Goal: Complete application form: Complete application form

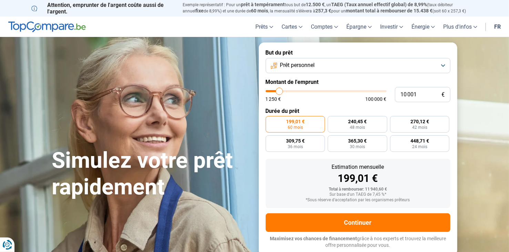
type input "34 250"
type input "34250"
click at [307, 90] on input "range" at bounding box center [326, 91] width 121 height 2
radio input "false"
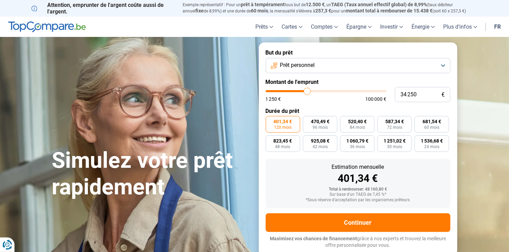
type input "58 250"
type input "58250"
click at [335, 91] on input "range" at bounding box center [326, 91] width 121 height 2
type input "49 250"
type input "49250"
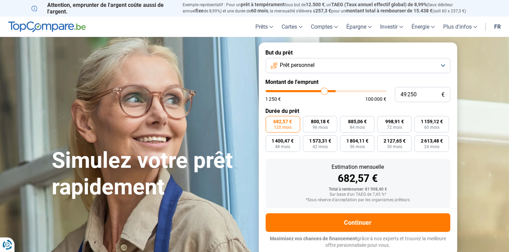
type input "35 250"
type input "35250"
type input "29 750"
type input "29750"
type input "22 750"
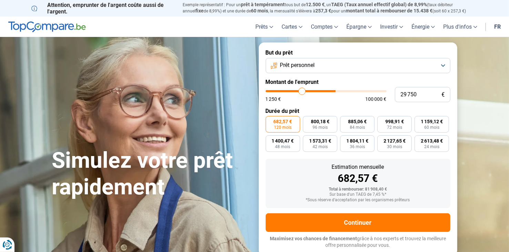
type input "22750"
type input "16 250"
type input "16250"
type input "9 750"
type input "9750"
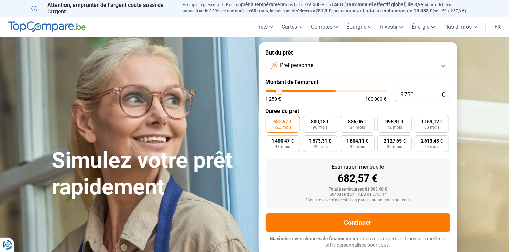
type input "3 000"
type input "3000"
type input "1 250"
drag, startPoint x: 335, startPoint y: 91, endPoint x: 249, endPoint y: 100, distance: 86.0
type input "1250"
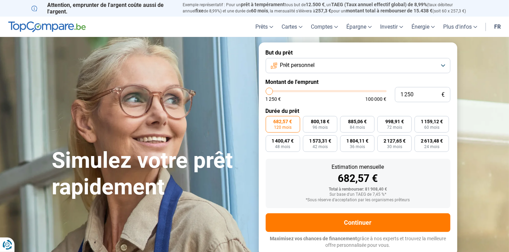
click at [266, 92] on input "range" at bounding box center [326, 91] width 121 height 2
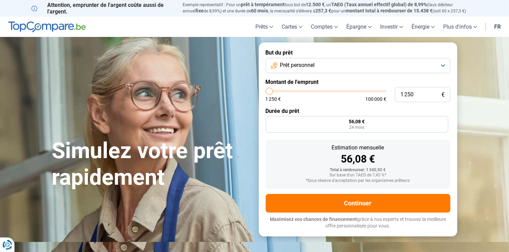
radio input "true"
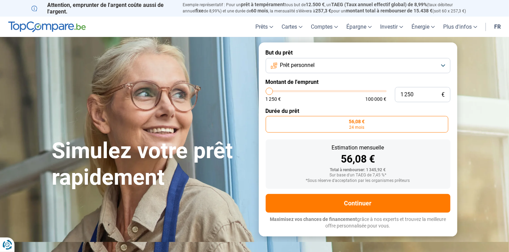
type input "8 750"
type input "8750"
type input "9 250"
type input "9250"
click at [278, 91] on input "range" at bounding box center [326, 91] width 121 height 2
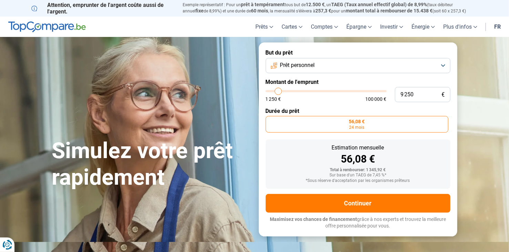
radio input "false"
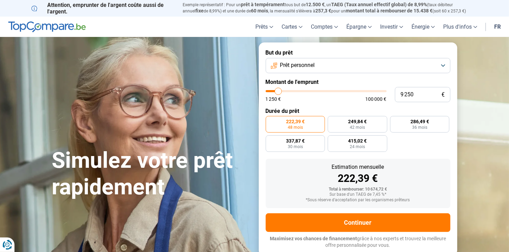
type input "8 250"
type input "8250"
type input "8 000"
type input "8000"
type input "7 500"
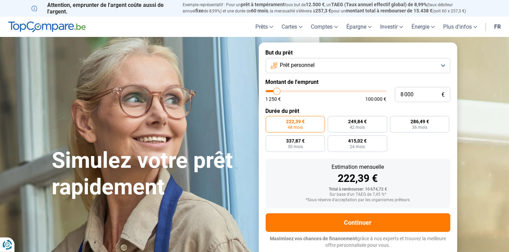
type input "7500"
type input "7 250"
type input "7250"
type input "7 000"
type input "7000"
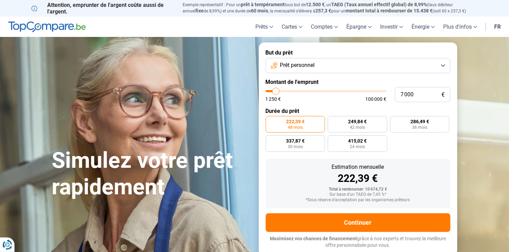
type input "6 500"
type input "6500"
type input "6 250"
type input "6250"
type input "5 750"
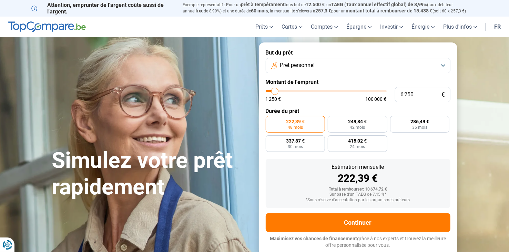
type input "5750"
type input "5 500"
type input "5500"
type input "5 250"
type input "5250"
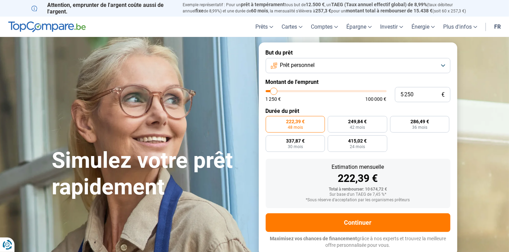
type input "5 000"
drag, startPoint x: 278, startPoint y: 92, endPoint x: 274, endPoint y: 94, distance: 4.4
type input "5000"
click at [274, 92] on input "range" at bounding box center [326, 91] width 121 height 2
radio input "true"
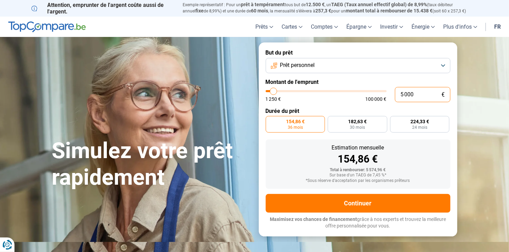
drag, startPoint x: 420, startPoint y: 94, endPoint x: 395, endPoint y: 94, distance: 24.5
click at [395, 94] on input "5 000" at bounding box center [423, 94] width 56 height 15
type input "6"
type input "1250"
type input "60"
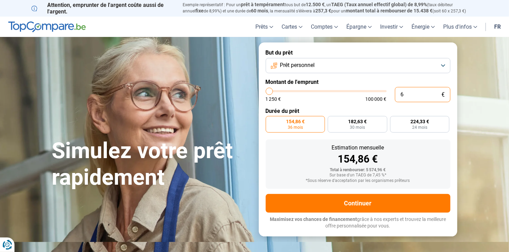
type input "1250"
type input "600"
type input "1250"
type input "6 000"
type input "6000"
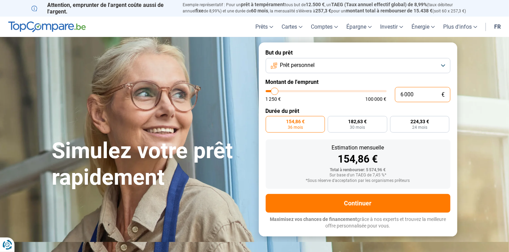
radio input "false"
type input "6 000"
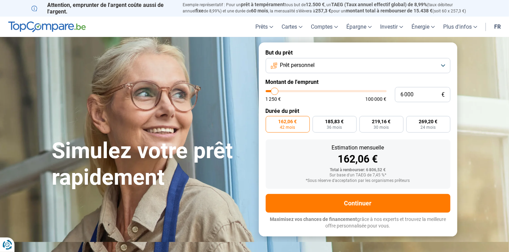
click at [289, 149] on div "Estimation mensuelle" at bounding box center [358, 148] width 174 height 6
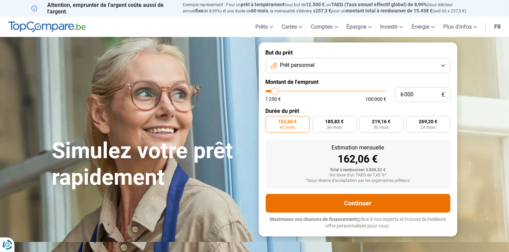
click at [358, 204] on button "Continuer" at bounding box center [358, 203] width 185 height 19
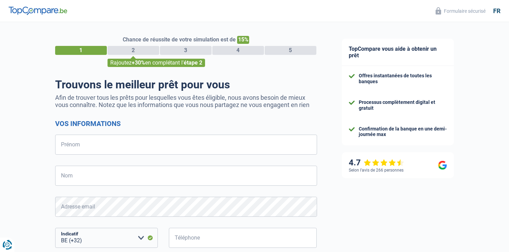
select select "32"
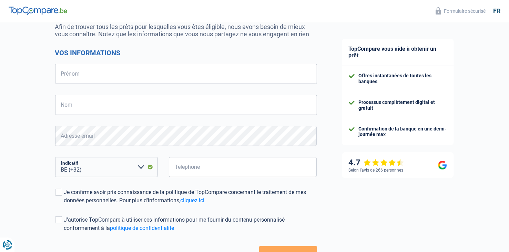
scroll to position [20, 0]
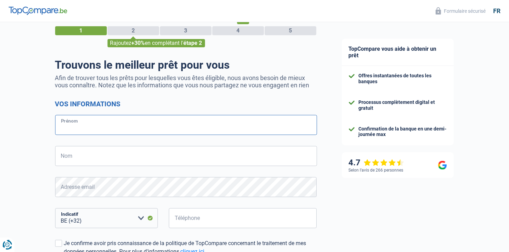
click at [66, 123] on input "Prénom" at bounding box center [186, 125] width 262 height 20
type input "samira"
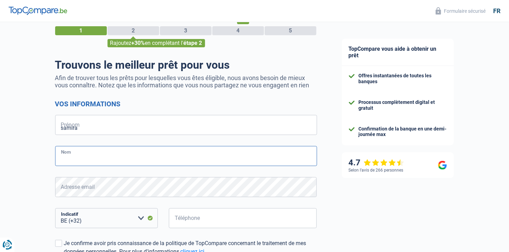
type input "CHOUKRAD"
type input "485452458"
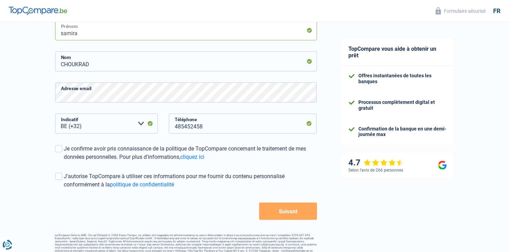
scroll to position [123, 0]
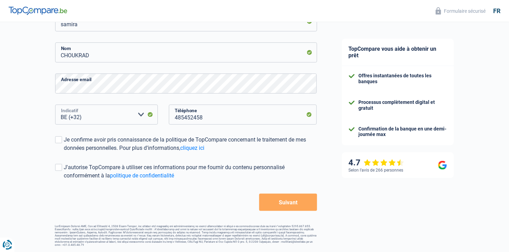
click at [140, 116] on select "BE (+32) LU (+352) Veuillez sélectionner une option" at bounding box center [106, 115] width 103 height 20
click at [102, 120] on select "BE (+32) LU (+352) Veuillez sélectionner une option" at bounding box center [106, 115] width 103 height 20
click at [57, 138] on span at bounding box center [58, 139] width 7 height 7
click at [64, 152] on input "Je confirme avoir pris connaissance de la politique de TopCompare concernant le…" at bounding box center [64, 152] width 0 height 0
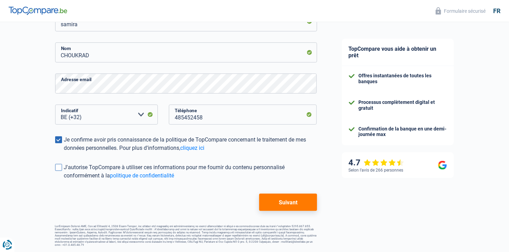
click at [61, 168] on span at bounding box center [58, 167] width 7 height 7
click at [64, 180] on input "J'autorise TopCompare à utiliser ces informations pour me fournir du contenu pe…" at bounding box center [64, 180] width 0 height 0
click at [293, 204] on button "Suivant" at bounding box center [288, 202] width 58 height 17
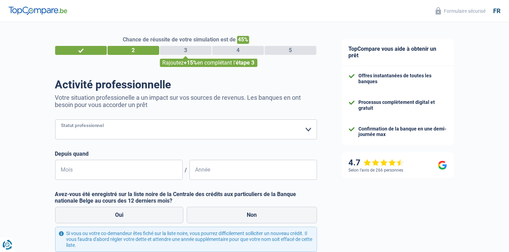
drag, startPoint x: 116, startPoint y: 131, endPoint x: 122, endPoint y: 130, distance: 5.5
click at [116, 131] on select "Ouvrier Employé privé Employé public Invalide Indépendant Pensionné Chômeur Mut…" at bounding box center [186, 129] width 262 height 20
select select "privateEmployee"
click at [55, 120] on select "Ouvrier Employé privé Employé public Invalide Indépendant Pensionné Chômeur Mut…" at bounding box center [186, 129] width 262 height 20
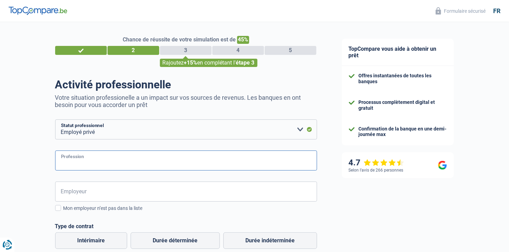
click at [78, 161] on input "Profession" at bounding box center [186, 160] width 262 height 20
click at [91, 192] on input "Employeur" at bounding box center [186, 191] width 262 height 20
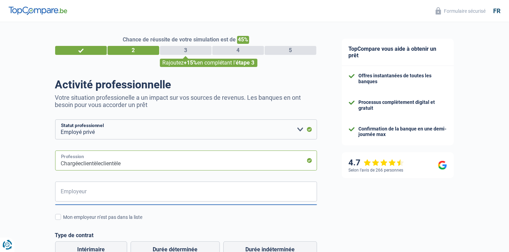
click at [81, 163] on input "Chargéeclientèleclientèle" at bounding box center [186, 160] width 262 height 20
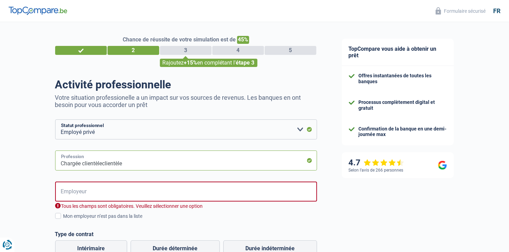
drag, startPoint x: 124, startPoint y: 164, endPoint x: 105, endPoint y: 164, distance: 19.3
click at [105, 164] on input "Chargée clientèleclientèle" at bounding box center [186, 160] width 262 height 20
type input "Chargée clientèle"
click at [67, 187] on input "Employeur" at bounding box center [186, 191] width 262 height 20
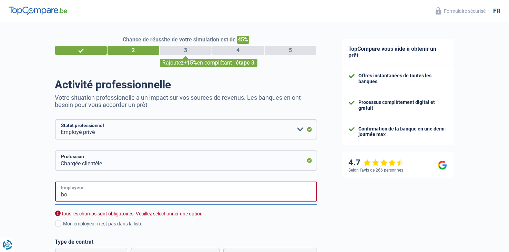
type input "b"
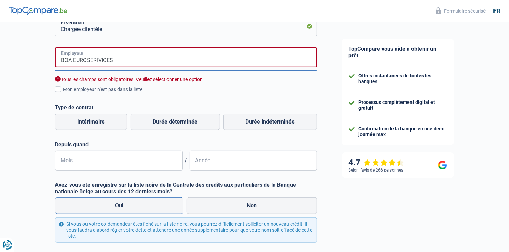
scroll to position [138, 0]
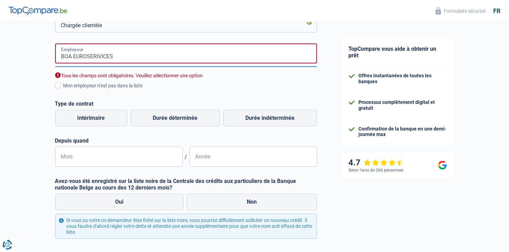
type input "BOA EUROSERIVICES"
click at [142, 102] on label "Type de contrat" at bounding box center [186, 103] width 262 height 7
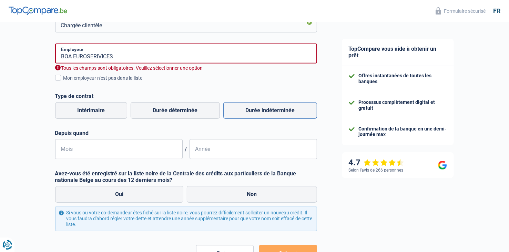
click at [256, 111] on label "Durée indéterminée" at bounding box center [271, 110] width 94 height 17
click at [256, 111] on input "Durée indéterminée" at bounding box center [271, 110] width 94 height 17
radio input "true"
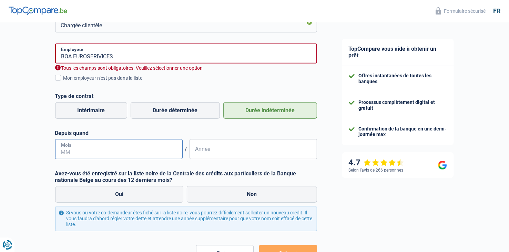
click at [86, 145] on input "Mois" at bounding box center [119, 149] width 128 height 20
type input "12"
type input "2015"
click at [250, 195] on label "Non" at bounding box center [252, 194] width 130 height 17
click at [250, 195] on input "Non" at bounding box center [252, 194] width 130 height 17
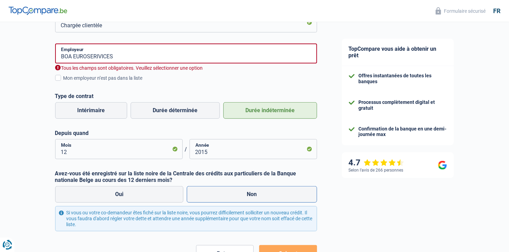
radio input "true"
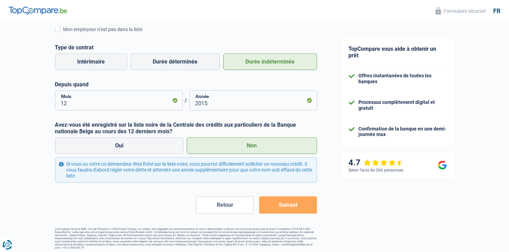
scroll to position [188, 0]
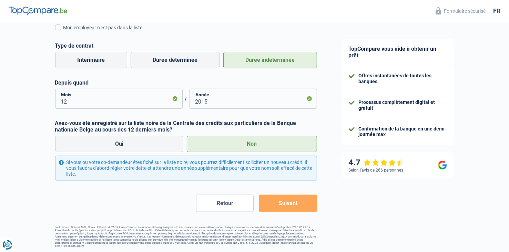
click at [288, 204] on button "Suivant" at bounding box center [288, 203] width 58 height 17
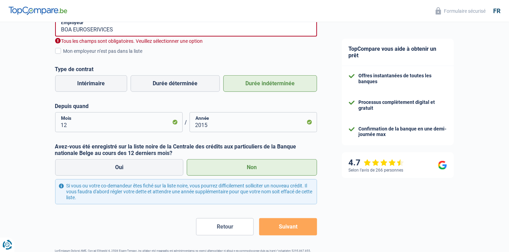
scroll to position [156, 0]
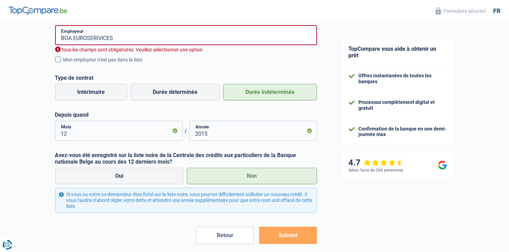
click at [59, 58] on span at bounding box center [58, 60] width 6 height 6
click at [63, 63] on input "Mon employeur n’est pas dans la liste" at bounding box center [63, 63] width 0 height 0
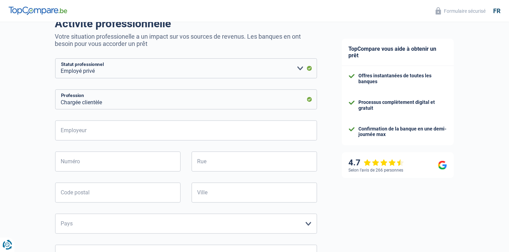
scroll to position [53, 0]
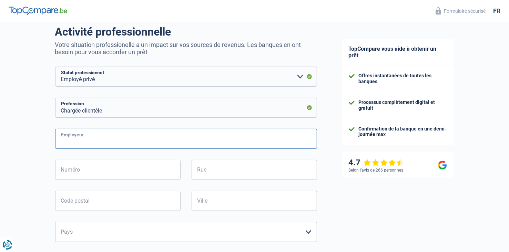
click at [97, 141] on input "Employeur" at bounding box center [186, 139] width 262 height 20
type input "BOA EUROSERVICES"
click at [72, 169] on input "Numéro" at bounding box center [118, 170] width 126 height 20
type input "30"
click at [232, 169] on input "Rue" at bounding box center [255, 170] width 126 height 20
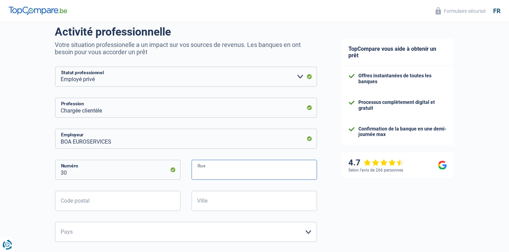
type input "BD [PERSON_NAME] 30"
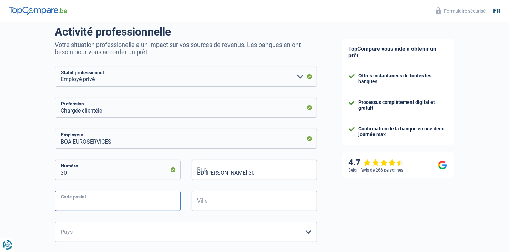
type input "1000"
type input "[GEOGRAPHIC_DATA]"
type input "[STREET_ADDRESS]"
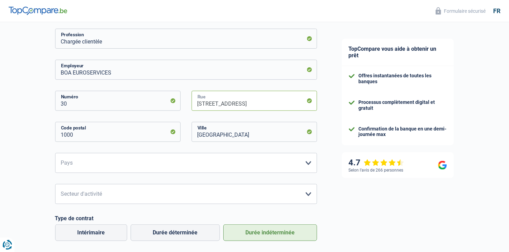
scroll to position [156, 0]
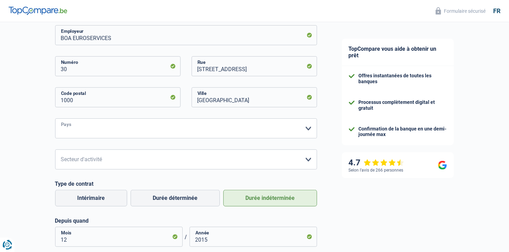
click at [87, 128] on select "[GEOGRAPHIC_DATA] [GEOGRAPHIC_DATA] [GEOGRAPHIC_DATA] [GEOGRAPHIC_DATA] [GEOGRA…" at bounding box center [186, 128] width 262 height 20
select select "BE"
click at [55, 119] on select "[GEOGRAPHIC_DATA] [GEOGRAPHIC_DATA] [GEOGRAPHIC_DATA] [GEOGRAPHIC_DATA] [GEOGRA…" at bounding box center [186, 128] width 262 height 20
click at [86, 158] on select "Agriculture/Pêche Industrie Horeca Courier/Fitness/Taxi Construction Banques/As…" at bounding box center [186, 159] width 262 height 20
select select "banksInsurance"
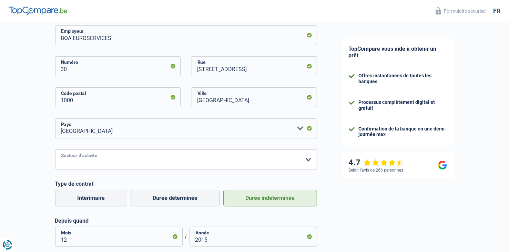
click at [55, 150] on select "Agriculture/Pêche Industrie Horeca Courier/Fitness/Taxi Construction Banques/As…" at bounding box center [186, 159] width 262 height 20
click at [298, 159] on select "Agriculture/Pêche Industrie Horeca Courier/Fitness/Taxi Construction Banques/As…" at bounding box center [186, 159] width 262 height 20
click at [246, 179] on div "BOA EUROSERVICES Employeur [STREET_ADDRESS] [GEOGRAPHIC_DATA] [GEOGRAPHIC_DATA]…" at bounding box center [186, 135] width 262 height 221
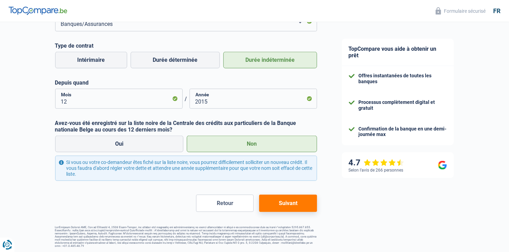
scroll to position [294, 0]
click at [288, 195] on button "Suivant" at bounding box center [288, 203] width 58 height 17
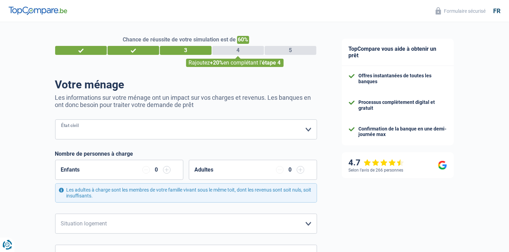
click at [308, 132] on select "[PERSON_NAME](e) Cohabitant(e) légal(e) Divorcé(e) Veuf(ve) Séparé (de fait) Ve…" at bounding box center [186, 129] width 262 height 20
select select "divorced"
click at [55, 120] on select "[PERSON_NAME](e) Cohabitant(e) légal(e) Divorcé(e) Veuf(ve) Séparé (de fait) Ve…" at bounding box center [186, 129] width 262 height 20
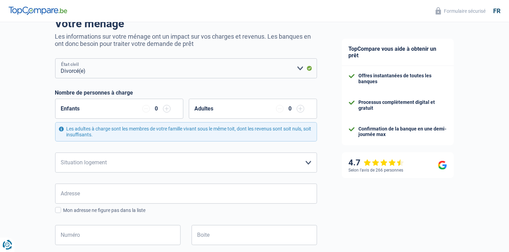
scroll to position [69, 0]
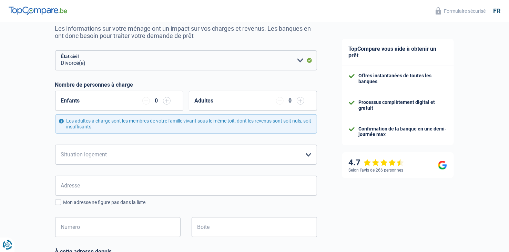
click at [167, 103] on input "button" at bounding box center [167, 101] width 8 height 8
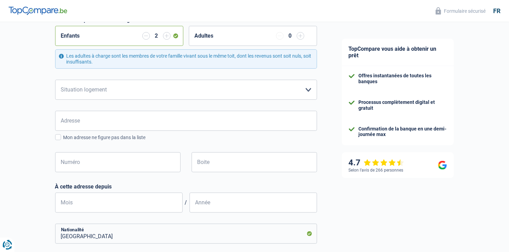
scroll to position [138, 0]
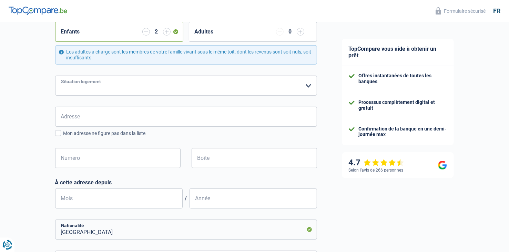
click at [83, 87] on select "Locataire Propriétaire avec prêt hypothécaire Propriétaire sans prêt hypothécai…" at bounding box center [186, 86] width 262 height 20
select select "ownerWithMortgage"
click at [55, 76] on select "Locataire Propriétaire avec prêt hypothécaire Propriétaire sans prêt hypothécai…" at bounding box center [186, 86] width 262 height 20
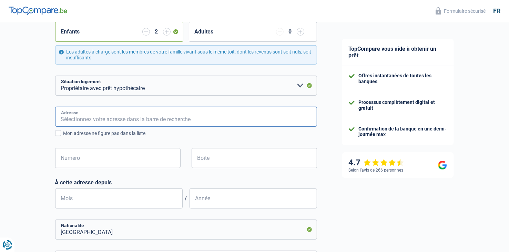
click at [82, 120] on input "Adresse" at bounding box center [186, 117] width 262 height 20
type input "[GEOGRAPHIC_DATA] N° 99"
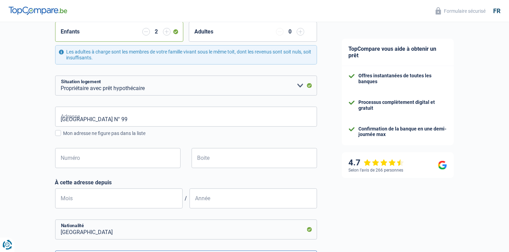
type input "[GEOGRAPHIC_DATA]"
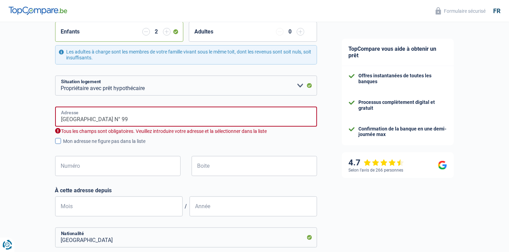
type input "[GEOGRAPHIC_DATA]"
click at [58, 141] on span at bounding box center [58, 141] width 6 height 6
click at [63, 145] on input "Mon adresse ne figure pas dans la liste" at bounding box center [63, 145] width 0 height 0
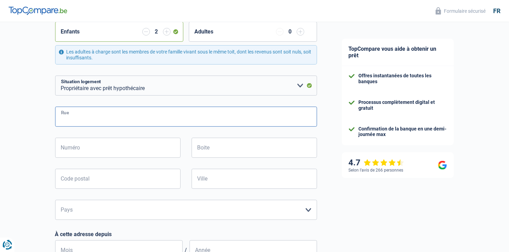
click at [73, 118] on input "Rue" at bounding box center [186, 117] width 262 height 20
type input "[GEOGRAPHIC_DATA] N° 99"
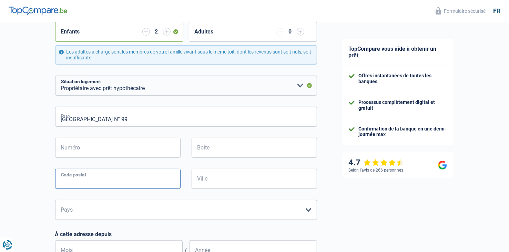
type input "1020"
type input "[GEOGRAPHIC_DATA]"
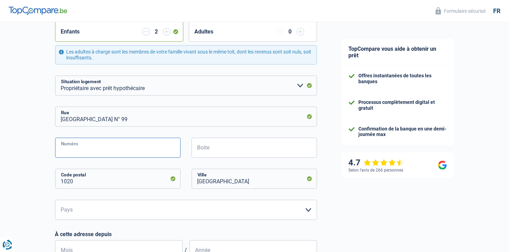
click at [109, 153] on input "Numéro" at bounding box center [118, 148] width 126 height 20
type input "1020 LAKEN"
drag, startPoint x: 106, startPoint y: 147, endPoint x: 53, endPoint y: 147, distance: 52.8
click at [53, 147] on div "1020 LAKEN Numéro" at bounding box center [118, 153] width 136 height 31
type input "99"
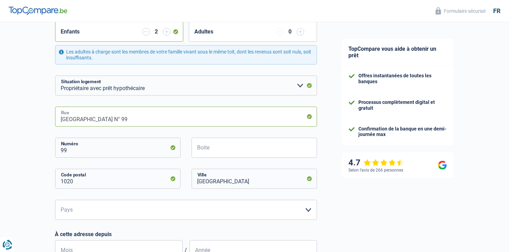
drag, startPoint x: 132, startPoint y: 121, endPoint x: 114, endPoint y: 121, distance: 17.9
click at [114, 121] on input "[GEOGRAPHIC_DATA] N° 99" at bounding box center [186, 117] width 262 height 20
type input "[GEOGRAPHIC_DATA] 9"
click at [205, 143] on input "Boite" at bounding box center [255, 148] width 126 height 20
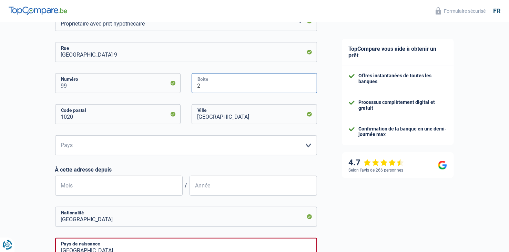
scroll to position [207, 0]
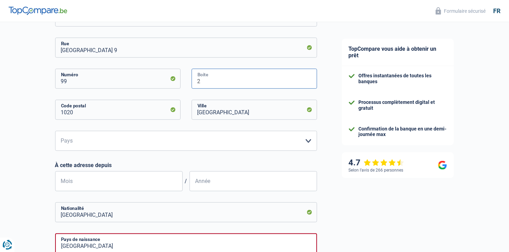
type input "2"
click at [91, 144] on select "Belgique Luxembourg Veuillez sélectionner une option" at bounding box center [186, 141] width 262 height 20
select select "BE"
click at [55, 131] on select "Belgique Luxembourg Veuillez sélectionner une option" at bounding box center [186, 141] width 262 height 20
click at [83, 179] on input "Mois" at bounding box center [119, 181] width 128 height 20
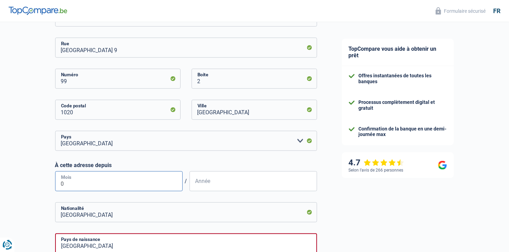
type input "06"
type input "2"
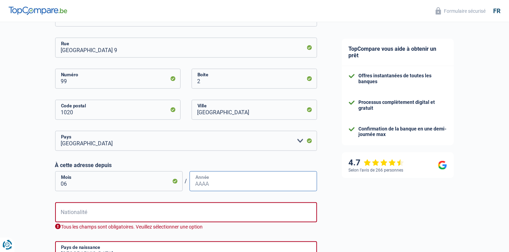
click at [212, 184] on input "Année" at bounding box center [254, 181] width 128 height 20
type input "2013"
click at [84, 211] on input "Nationalité" at bounding box center [186, 212] width 262 height 20
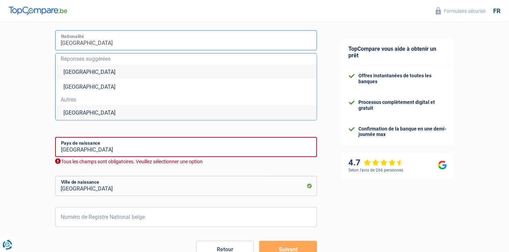
scroll to position [379, 0]
type input "[GEOGRAPHIC_DATA]"
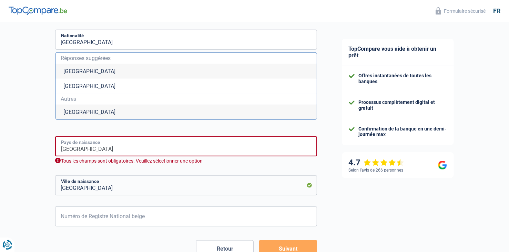
click at [96, 149] on input "[GEOGRAPHIC_DATA]" at bounding box center [186, 146] width 262 height 20
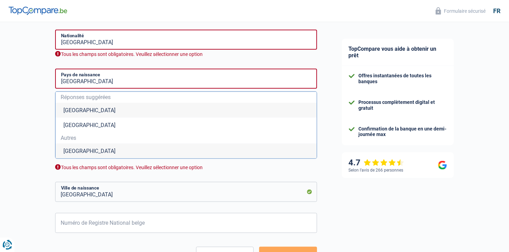
drag, startPoint x: 38, startPoint y: 182, endPoint x: 32, endPoint y: 171, distance: 12.2
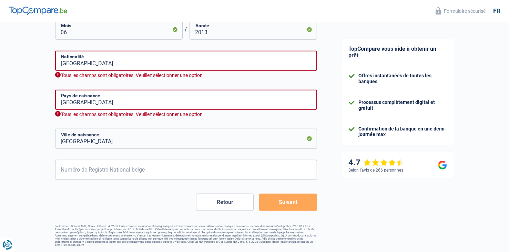
scroll to position [358, 0]
drag, startPoint x: 103, startPoint y: 143, endPoint x: 40, endPoint y: 143, distance: 62.8
type input "OUJDA"
drag, startPoint x: 91, startPoint y: 100, endPoint x: 44, endPoint y: 100, distance: 46.6
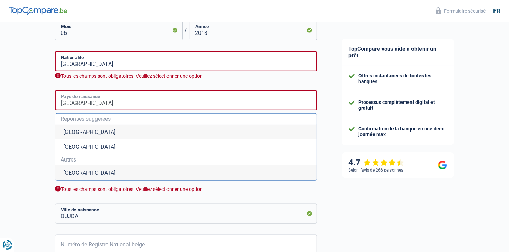
type input "[GEOGRAPHIC_DATA]"
click at [111, 157] on span "Autres" at bounding box center [186, 160] width 250 height 6
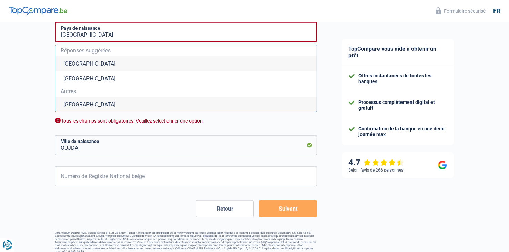
scroll to position [427, 0]
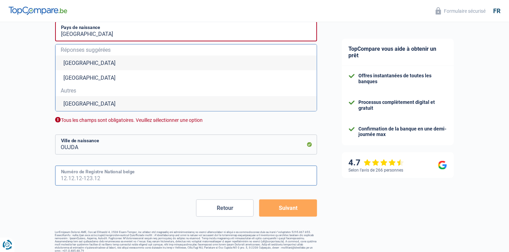
click at [73, 179] on input "Numéro de Registre National belge" at bounding box center [186, 176] width 262 height 20
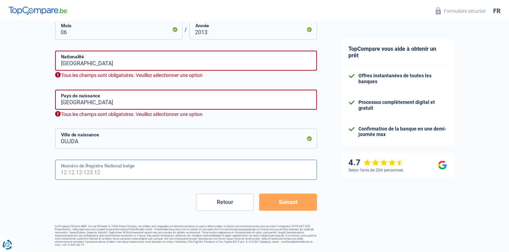
scroll to position [358, 0]
type input "73.11.28-428.51"
click at [310, 198] on button "Suivant" at bounding box center [288, 202] width 58 height 17
click at [276, 200] on button "Suivant" at bounding box center [288, 202] width 58 height 17
click at [230, 115] on div "Tous les champs sont obligatoires. Veuillez sélectionner une option" at bounding box center [186, 115] width 262 height 7
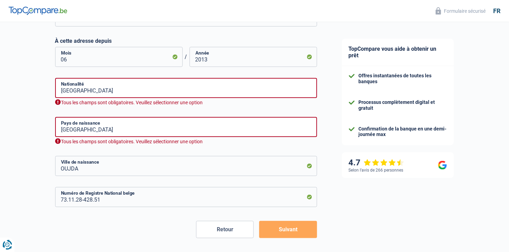
scroll to position [289, 0]
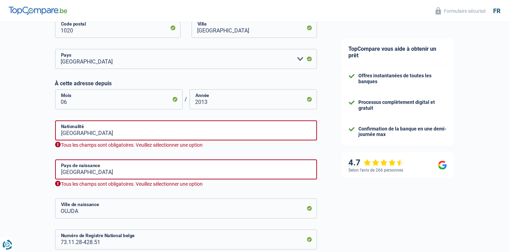
click at [90, 142] on div "Tous les champs sont obligatoires. Veuillez sélectionner une option" at bounding box center [186, 145] width 262 height 7
click at [93, 135] on input "[GEOGRAPHIC_DATA]" at bounding box center [186, 130] width 262 height 20
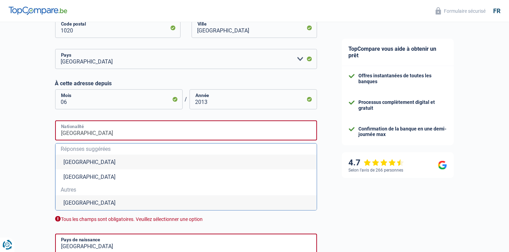
click at [93, 135] on input "[GEOGRAPHIC_DATA]" at bounding box center [186, 130] width 262 height 20
click at [79, 162] on li "[GEOGRAPHIC_DATA]" at bounding box center [186, 162] width 261 height 15
type input "[GEOGRAPHIC_DATA]"
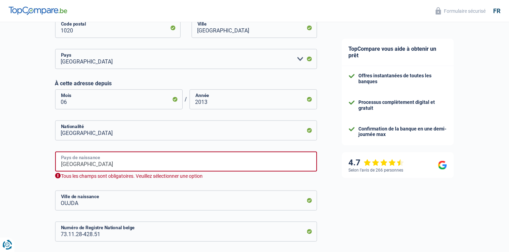
click at [103, 161] on input "[GEOGRAPHIC_DATA]" at bounding box center [186, 161] width 262 height 20
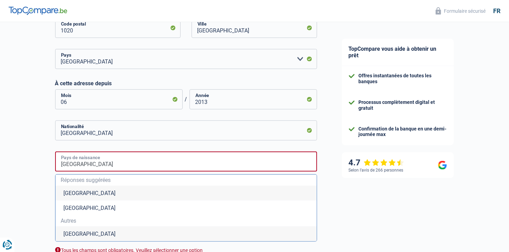
click at [103, 161] on input "[GEOGRAPHIC_DATA]" at bounding box center [186, 161] width 262 height 20
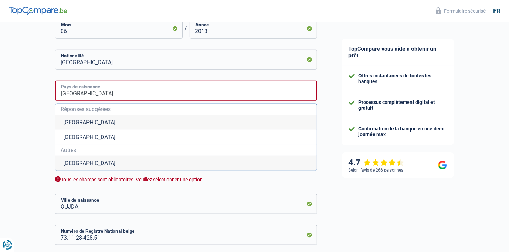
scroll to position [320, 0]
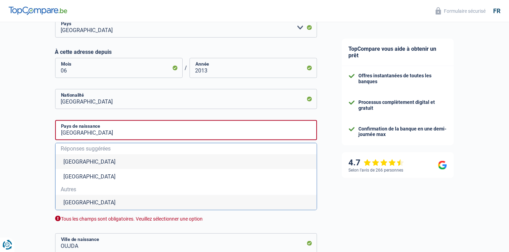
click at [79, 201] on li "[GEOGRAPHIC_DATA]" at bounding box center [186, 202] width 261 height 15
type input "[GEOGRAPHIC_DATA]"
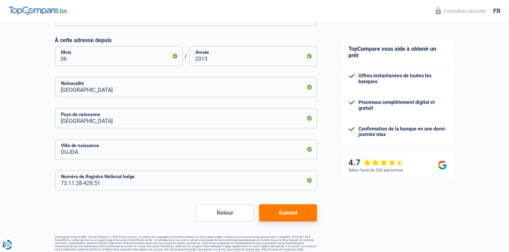
scroll to position [342, 0]
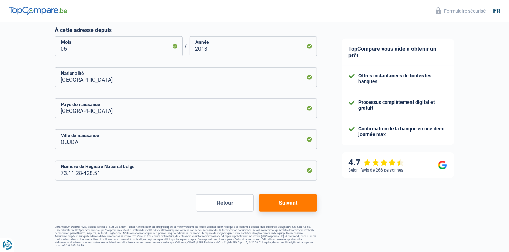
click at [301, 197] on button "Suivant" at bounding box center [288, 202] width 58 height 17
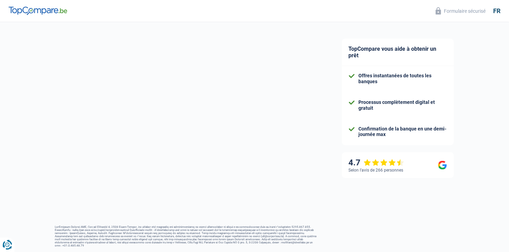
select select "familyAllowances"
select select "netSalary"
select select "mealVouchers"
select select "mortgage"
